Goal: Information Seeking & Learning: Learn about a topic

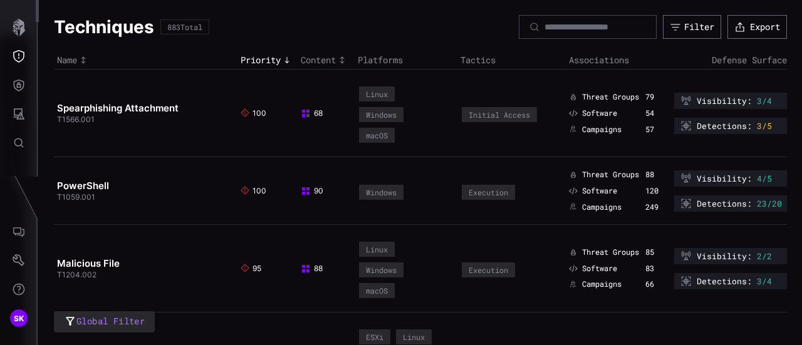
click at [156, 196] on td "PowerShell T1059.001" at bounding box center [146, 191] width 184 height 68
click at [160, 135] on td "Spearphishing Attachment T1566.001" at bounding box center [146, 114] width 184 height 88
click at [154, 82] on td "Spearphishing Attachment T1566.001" at bounding box center [146, 114] width 184 height 88
click at [144, 173] on td "PowerShell T1059.001" at bounding box center [146, 191] width 184 height 68
click at [16, 51] on icon "Threat Exposure" at bounding box center [18, 56] width 11 height 13
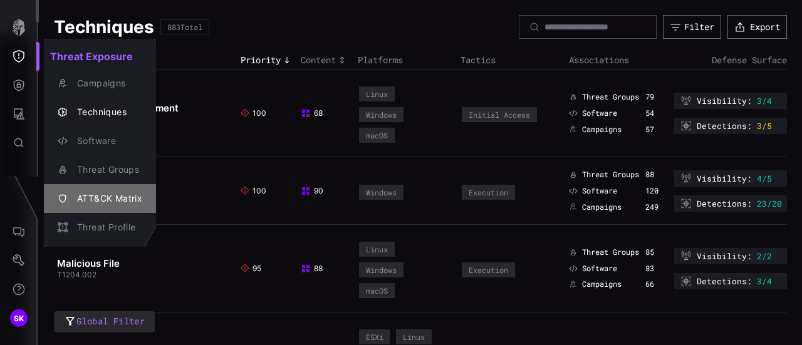
click at [116, 193] on div "ATT&CK Matrix" at bounding box center [106, 199] width 71 height 16
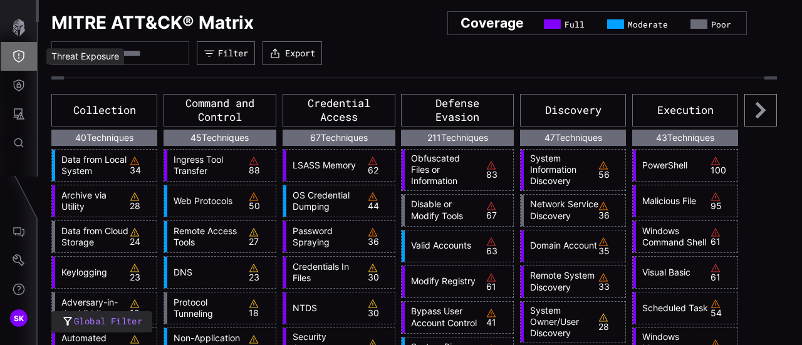
click at [19, 55] on icon "Threat Exposure" at bounding box center [19, 56] width 13 height 13
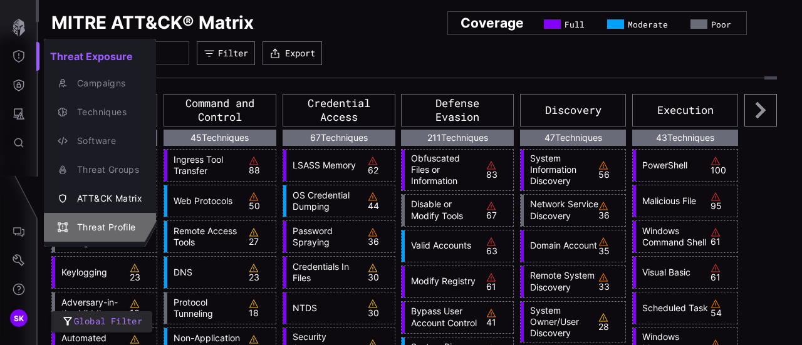
click at [107, 221] on div "Threat Profile" at bounding box center [106, 228] width 71 height 16
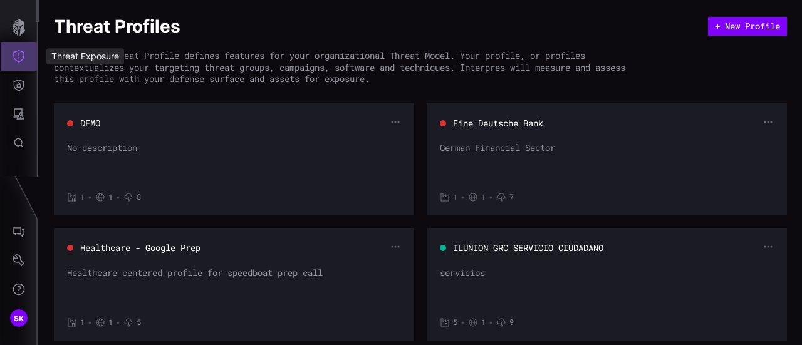
click at [18, 55] on icon "Threat Exposure" at bounding box center [18, 56] width 11 height 13
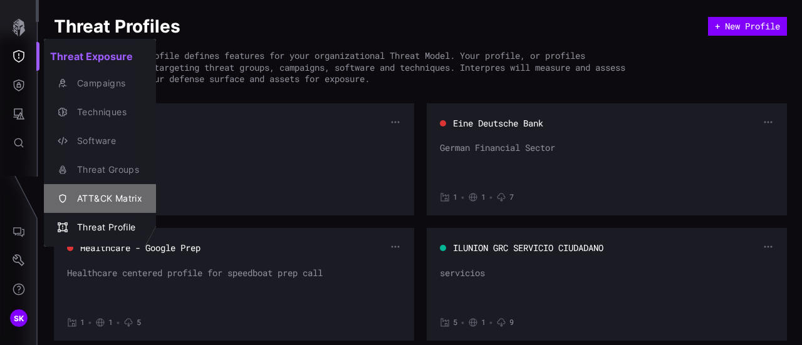
click at [110, 192] on div "ATT&CK Matrix" at bounding box center [106, 199] width 71 height 16
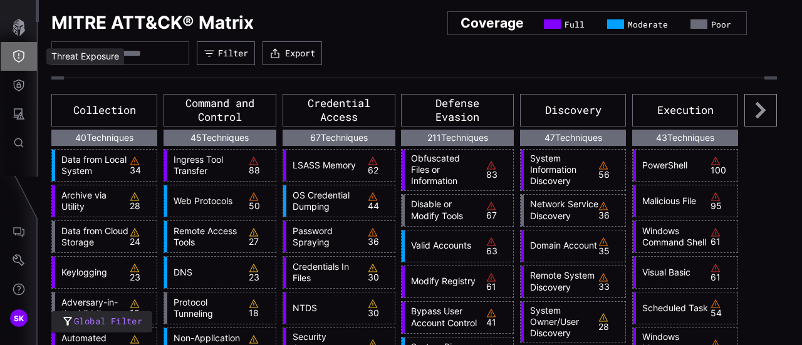
click at [23, 51] on icon "Threat Exposure" at bounding box center [19, 56] width 13 height 13
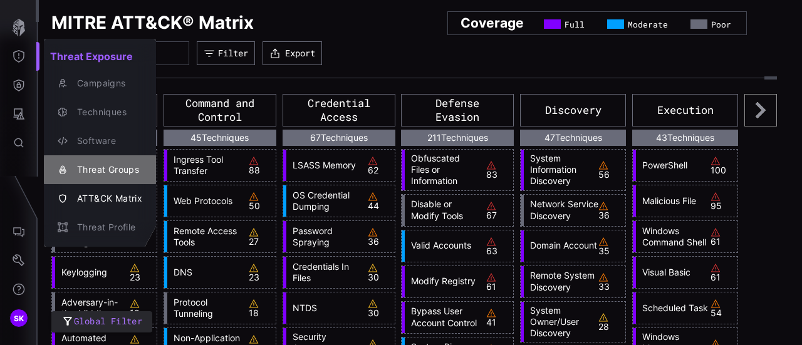
click at [107, 167] on div "Threat Groups" at bounding box center [106, 170] width 71 height 16
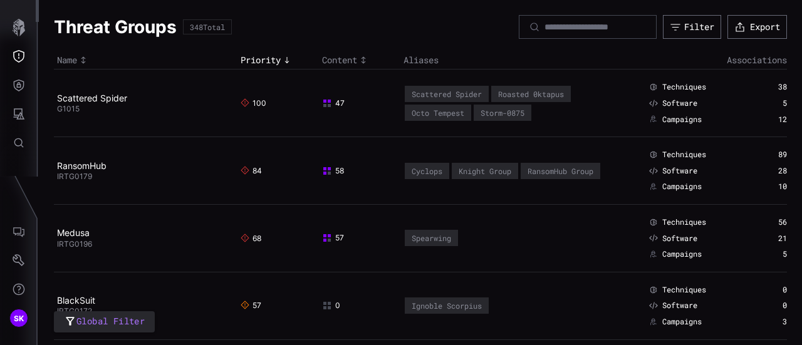
click at [564, 234] on td "Spearwing" at bounding box center [523, 238] width 244 height 68
click at [95, 98] on link "Scattered Spider" at bounding box center [92, 98] width 70 height 11
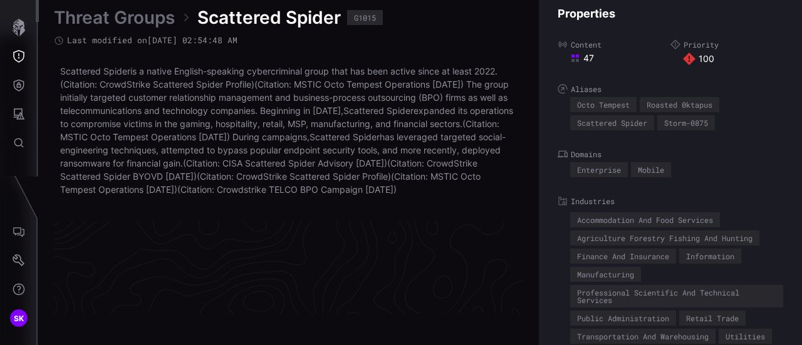
scroll to position [2786, 710]
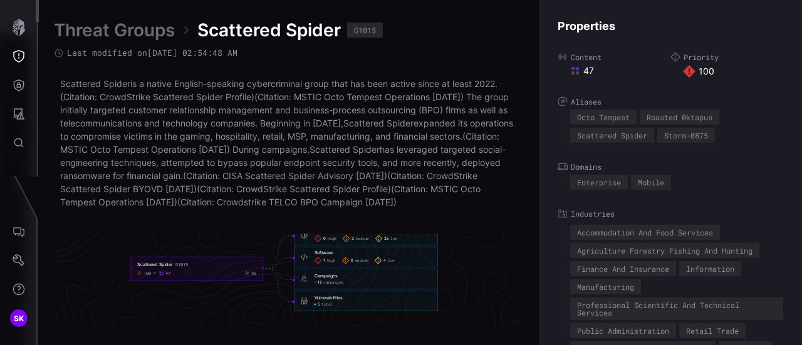
click at [331, 279] on div "Campaigns" at bounding box center [326, 276] width 23 height 6
click at [332, 301] on div "Vulnerabilities" at bounding box center [329, 298] width 28 height 6
click at [14, 26] on icon "button" at bounding box center [19, 28] width 13 height 18
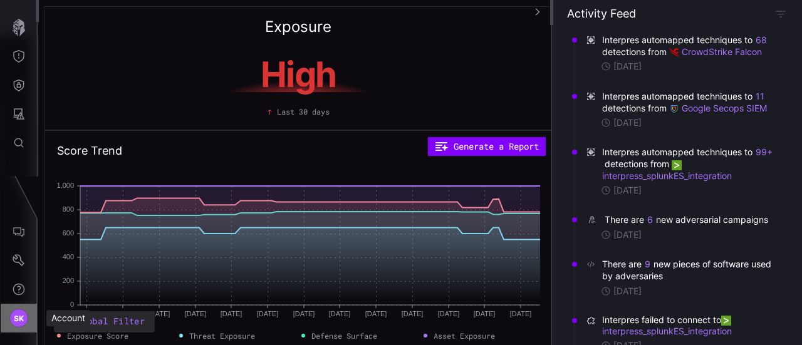
click at [15, 317] on span "SK" at bounding box center [19, 318] width 11 height 13
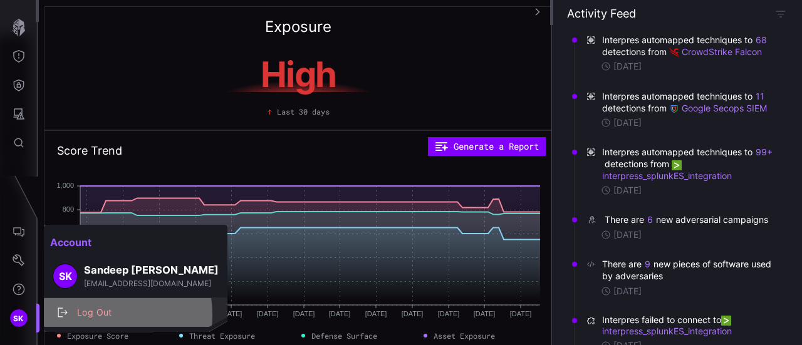
click at [92, 315] on div "Log Out" at bounding box center [142, 313] width 143 height 16
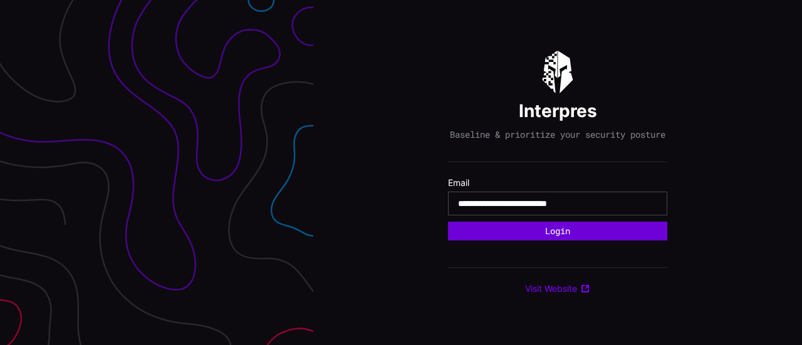
type input "**********"
click at [548, 233] on button "Login" at bounding box center [558, 232] width 212 height 18
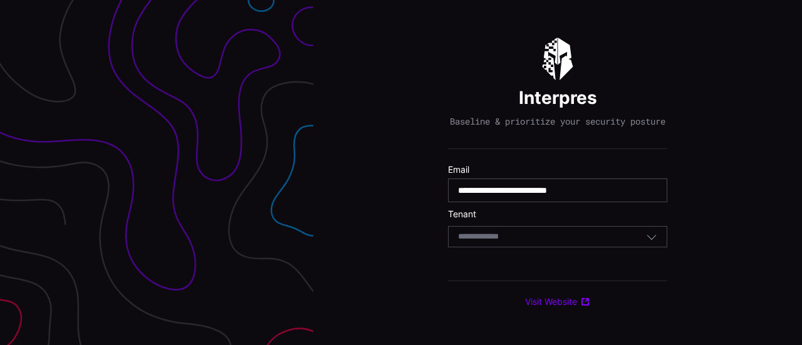
click at [549, 239] on div "Select Tenant" at bounding box center [552, 236] width 188 height 11
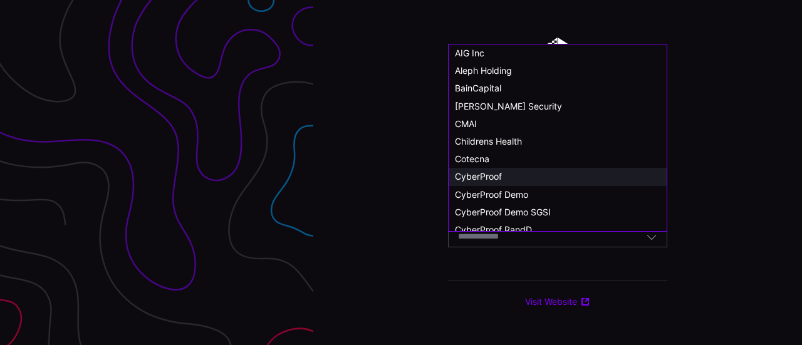
click at [491, 173] on span "CyberProof" at bounding box center [478, 176] width 47 height 11
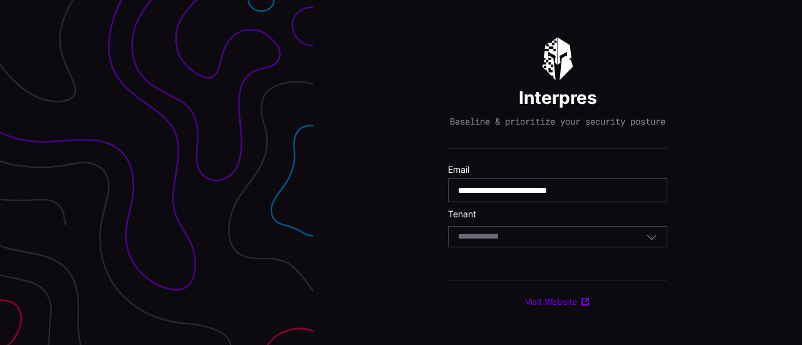
click at [517, 243] on div "Select Tenant" at bounding box center [552, 236] width 188 height 11
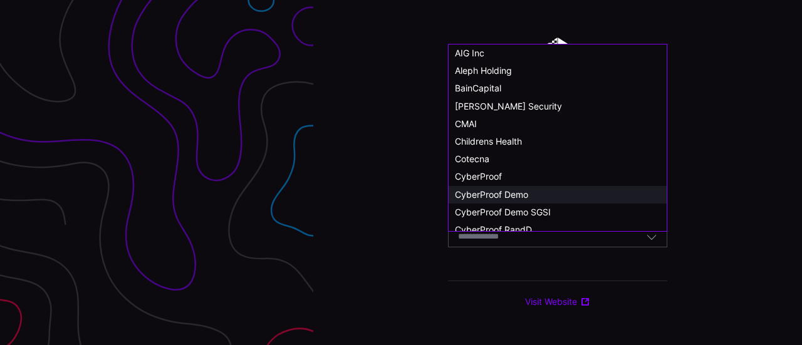
click at [512, 191] on span "CyberProof Demo" at bounding box center [491, 194] width 73 height 11
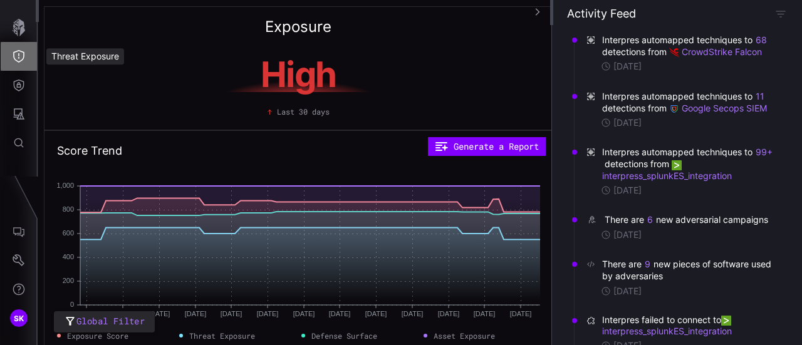
click at [16, 58] on icon "Threat Exposure" at bounding box center [19, 56] width 13 height 13
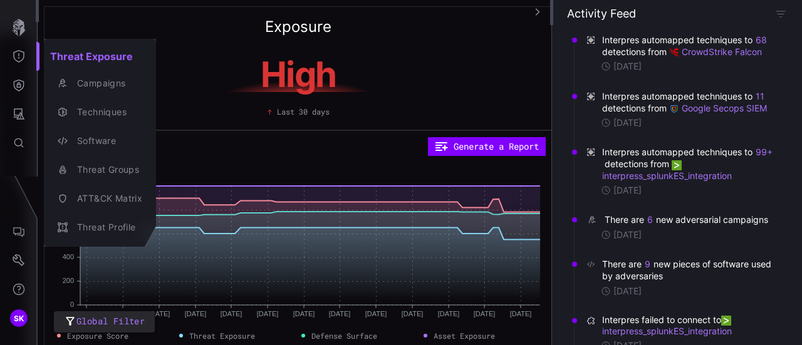
click at [227, 141] on div at bounding box center [401, 172] width 802 height 345
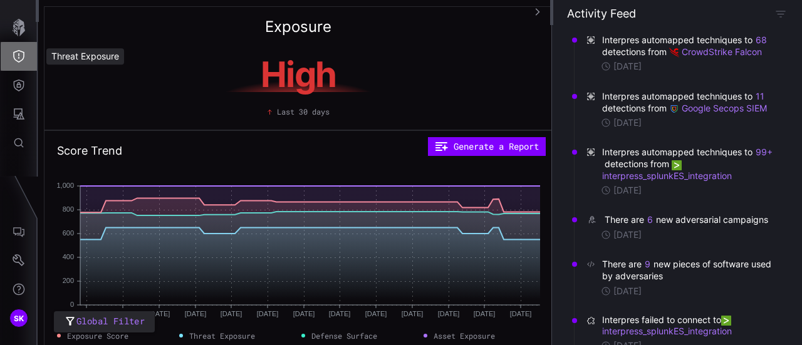
click at [22, 52] on icon "Threat Exposure" at bounding box center [18, 56] width 11 height 13
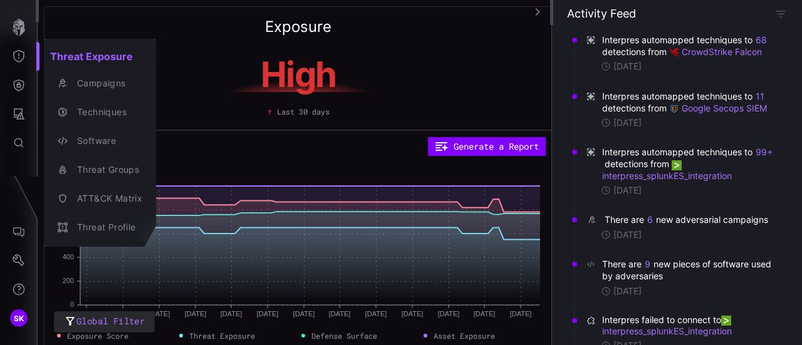
click at [18, 86] on div at bounding box center [401, 172] width 802 height 345
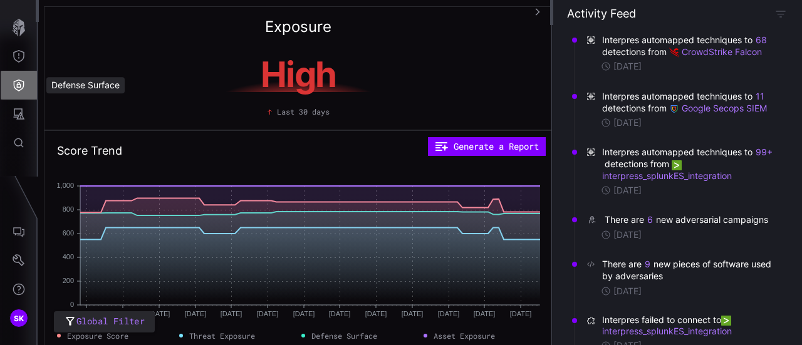
click at [18, 86] on icon "Defense Surface" at bounding box center [19, 85] width 13 height 13
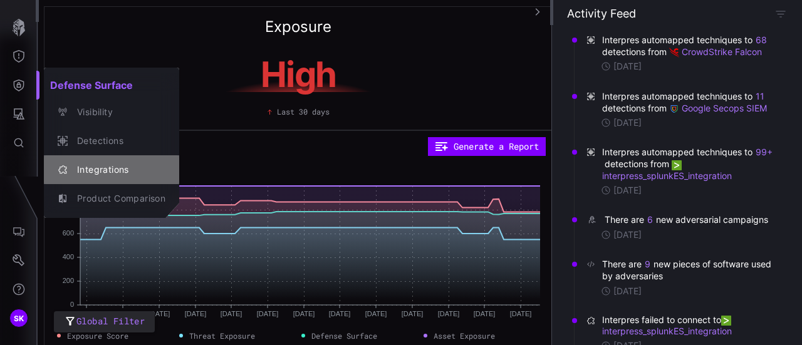
click at [101, 162] on div "Integrations" at bounding box center [118, 170] width 95 height 16
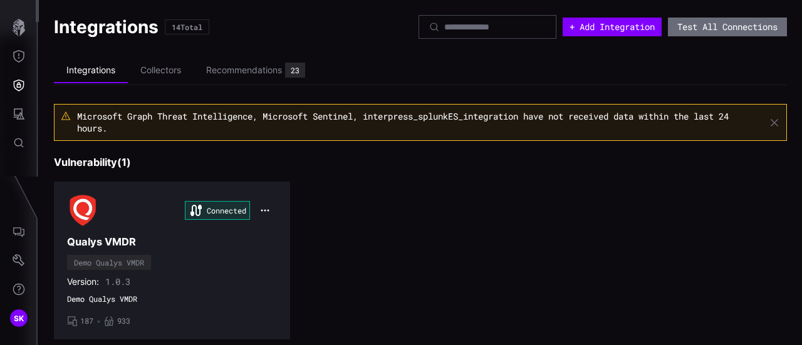
click at [498, 225] on div "Connected Qualys VMDR Demo Qualys VMDR Version: 1.0.3 Demo Qualys VMDR • 187 • …" at bounding box center [420, 261] width 733 height 158
